Goal: Navigation & Orientation: Find specific page/section

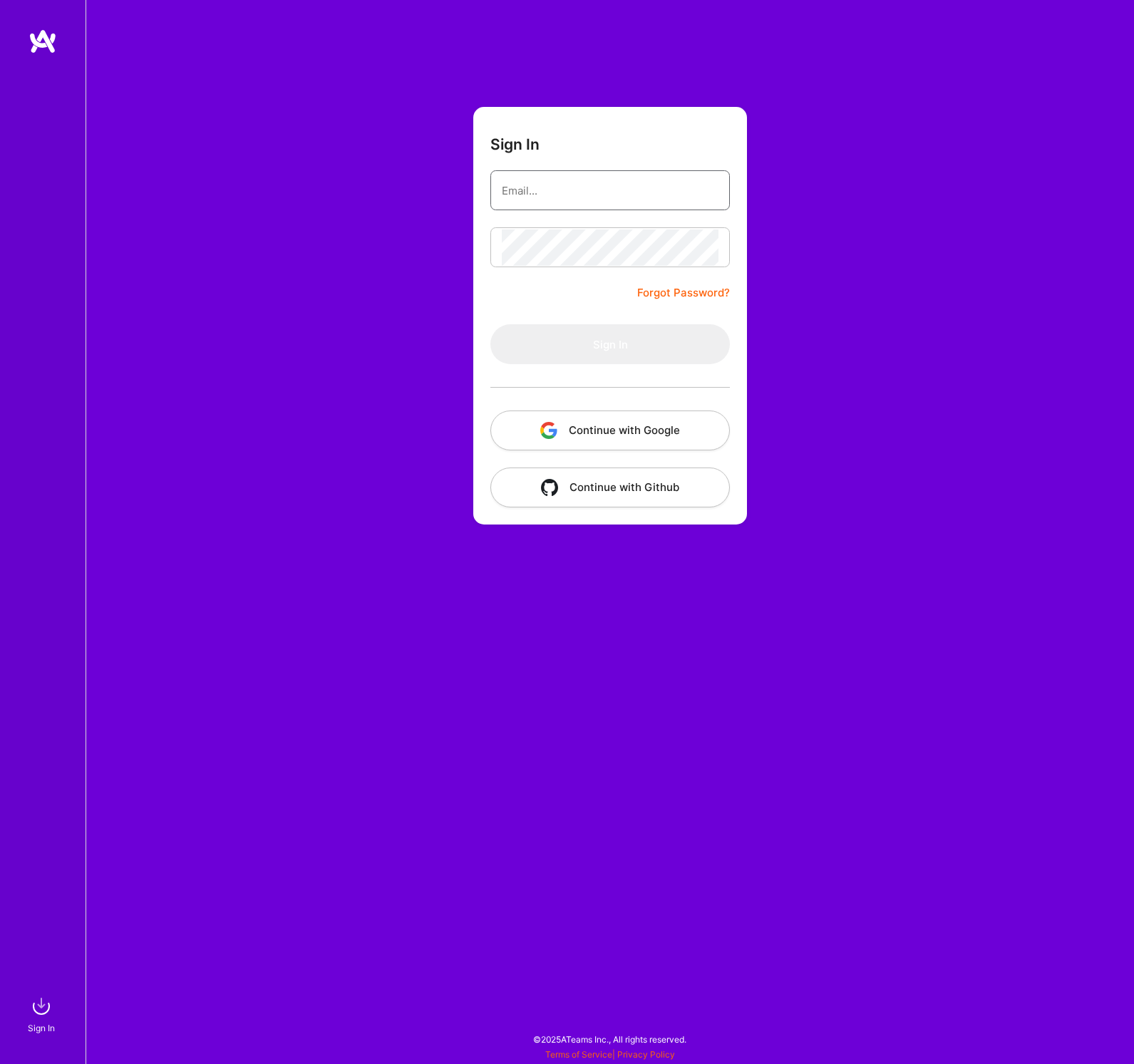
click at [559, 188] on input "email" at bounding box center [610, 191] width 216 height 36
type input "[EMAIL_ADDRESS][DOMAIN_NAME]"
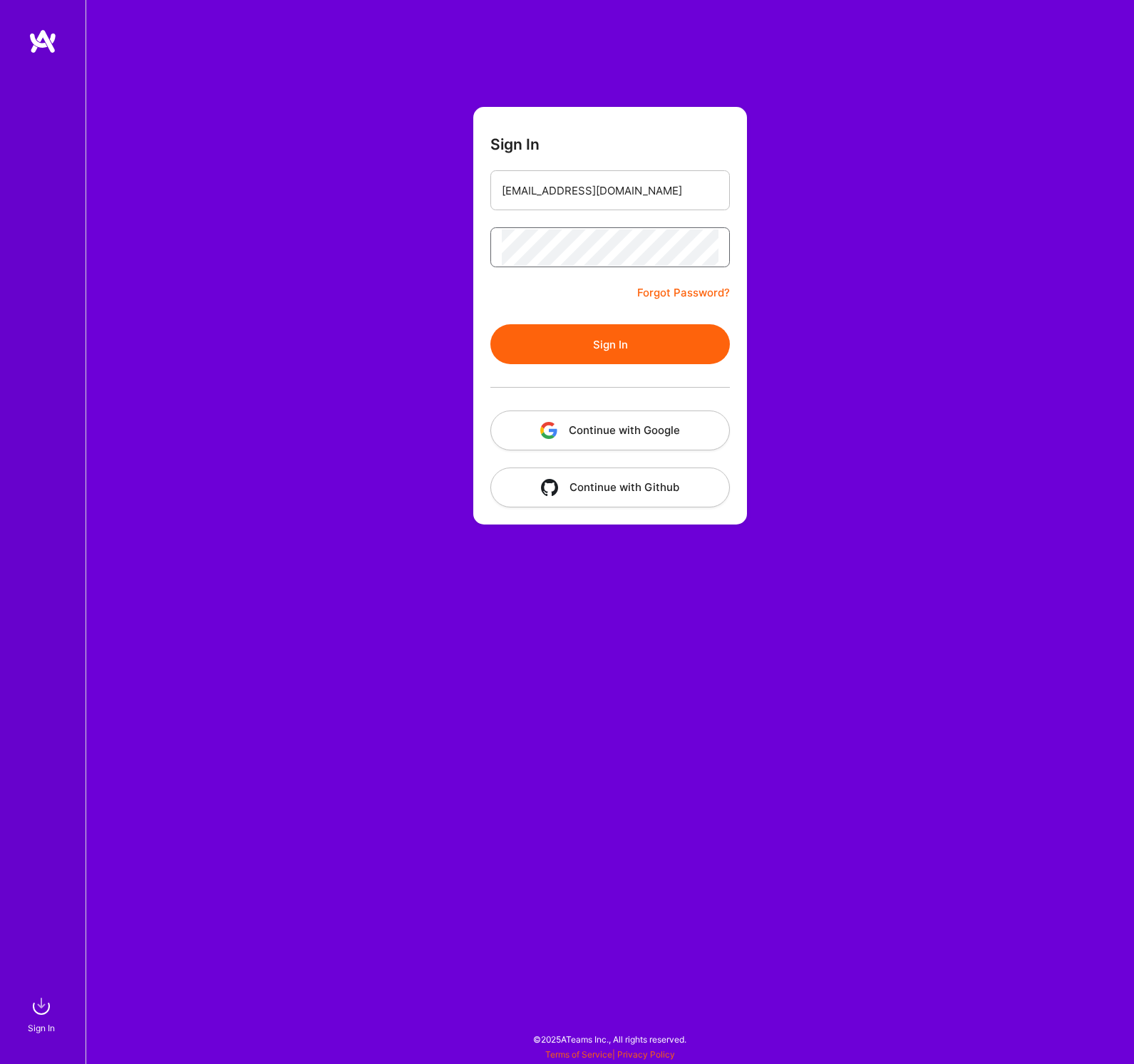
click at [490, 324] on button "Sign In" at bounding box center [610, 344] width 240 height 40
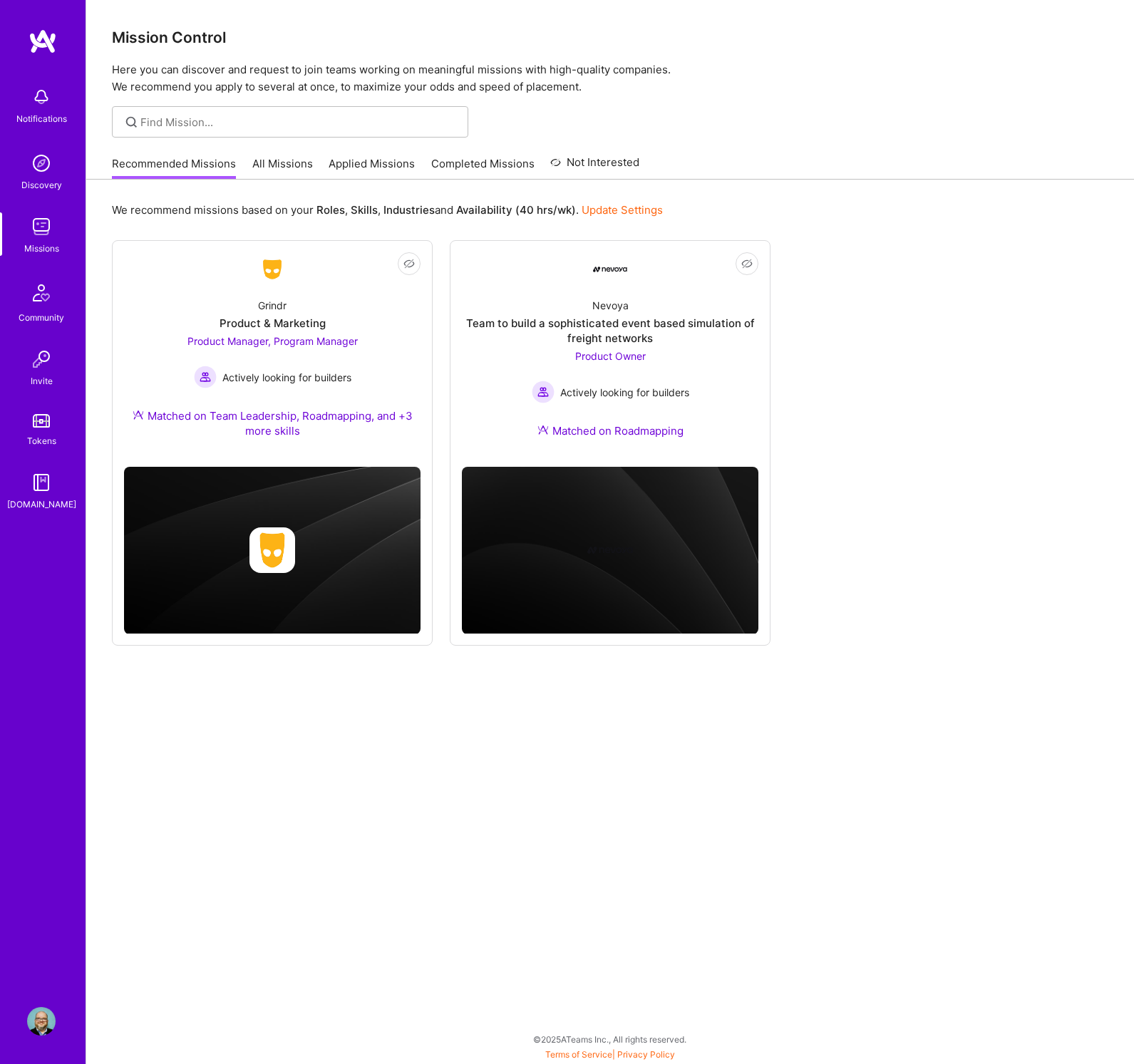
click at [406, 163] on link "Applied Missions" at bounding box center [372, 167] width 86 height 23
